Goal: Task Accomplishment & Management: Complete application form

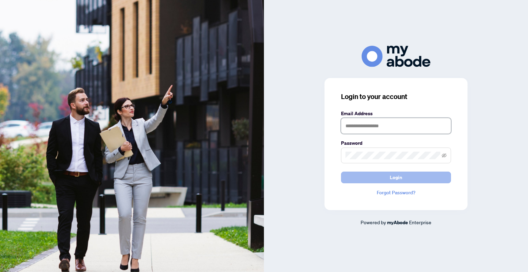
type input "**********"
click at [361, 178] on button "Login" at bounding box center [396, 177] width 110 height 12
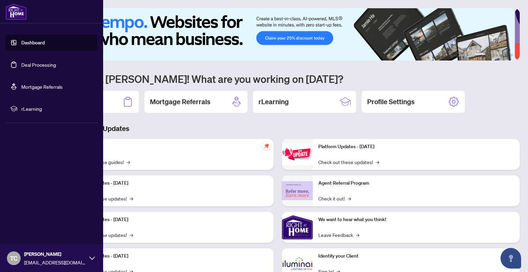
click at [46, 65] on link "Deal Processing" at bounding box center [38, 64] width 35 height 6
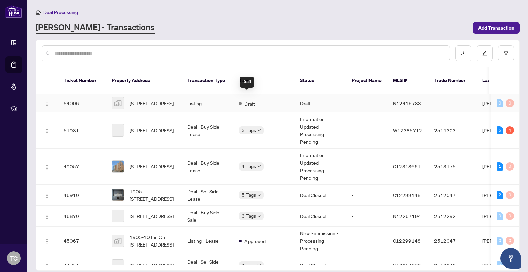
click at [249, 100] on span "Draft" at bounding box center [249, 104] width 11 height 8
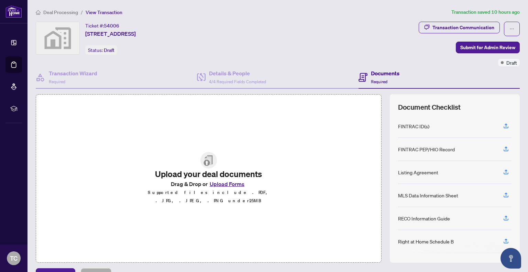
click at [464, 79] on div "Documents Required" at bounding box center [438, 77] width 161 height 22
click at [500, 171] on button "button" at bounding box center [505, 172] width 11 height 12
click at [502, 172] on icon "button" at bounding box center [505, 172] width 6 height 6
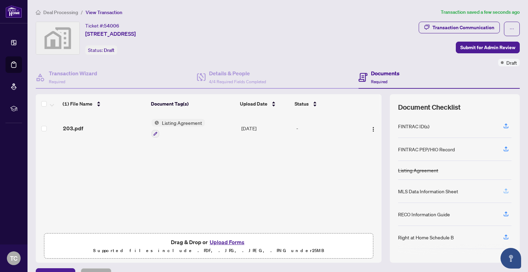
click at [502, 188] on icon "button" at bounding box center [505, 191] width 6 height 6
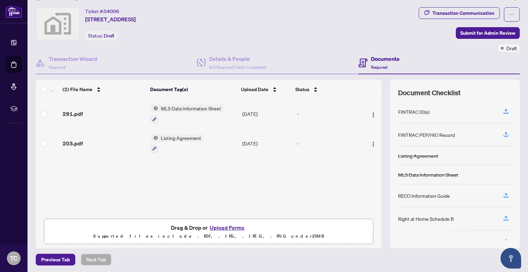
scroll to position [15, 0]
click at [465, 30] on span "Submit for Admin Review" at bounding box center [487, 32] width 55 height 11
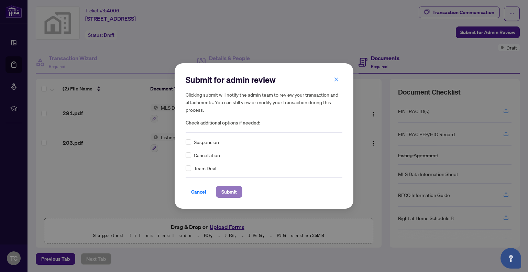
click at [229, 191] on span "Submit" at bounding box center [228, 191] width 15 height 11
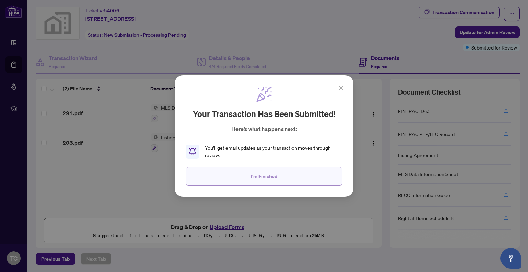
click at [264, 178] on span "I'm Finished" at bounding box center [264, 176] width 26 height 11
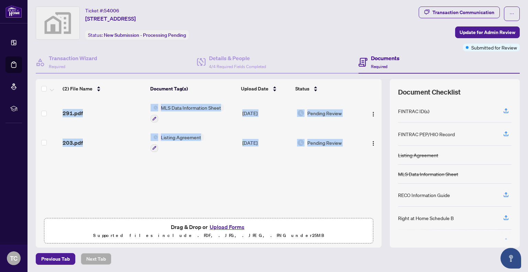
click at [264, 178] on div "291.pdf MLS Data Information Sheet Sep/20/2025 Pending Review 203.pdf Listing A…" at bounding box center [209, 156] width 346 height 116
